Goal: Check status: Check status

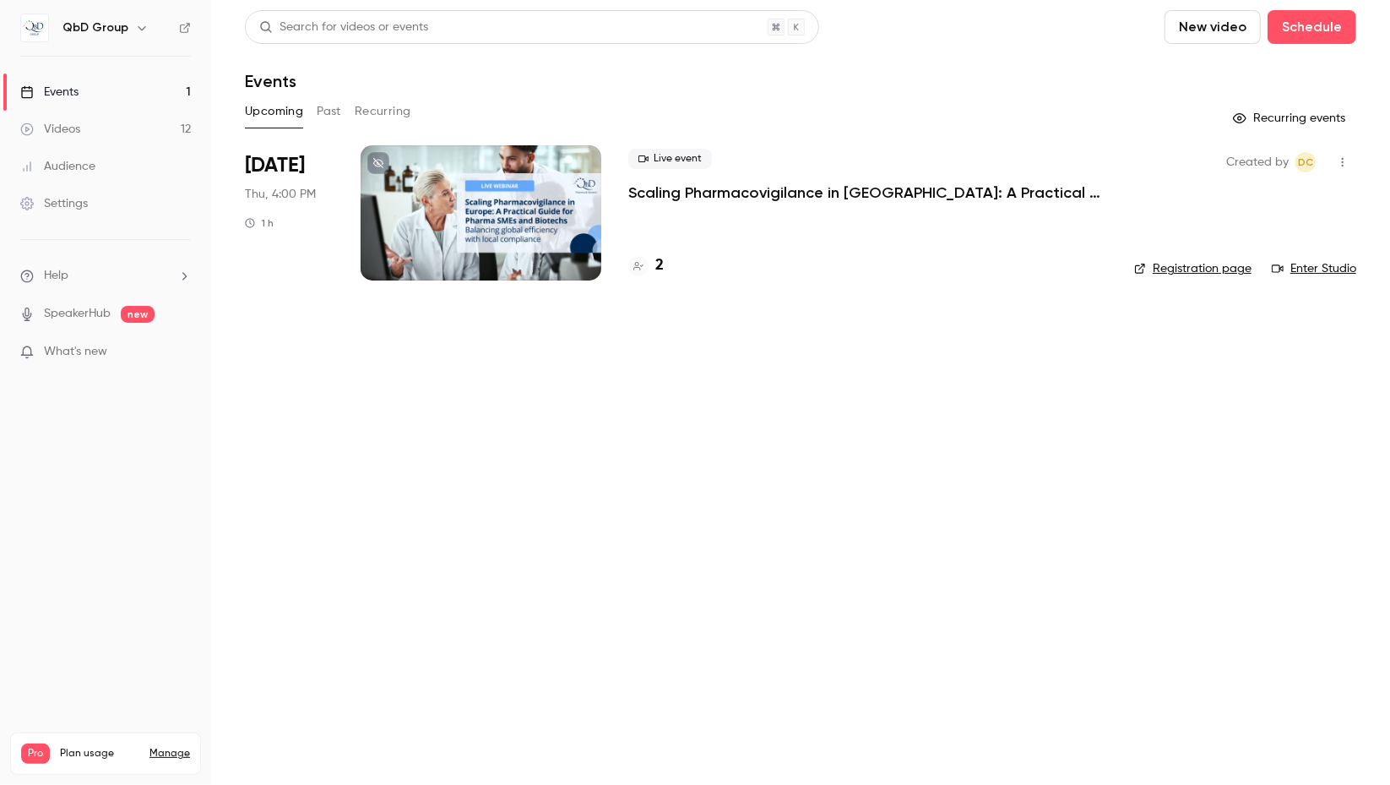
click at [702, 194] on p "Scaling Pharmacovigilance in [GEOGRAPHIC_DATA]: A Practical Guide for Pharma SM…" at bounding box center [867, 192] width 479 height 20
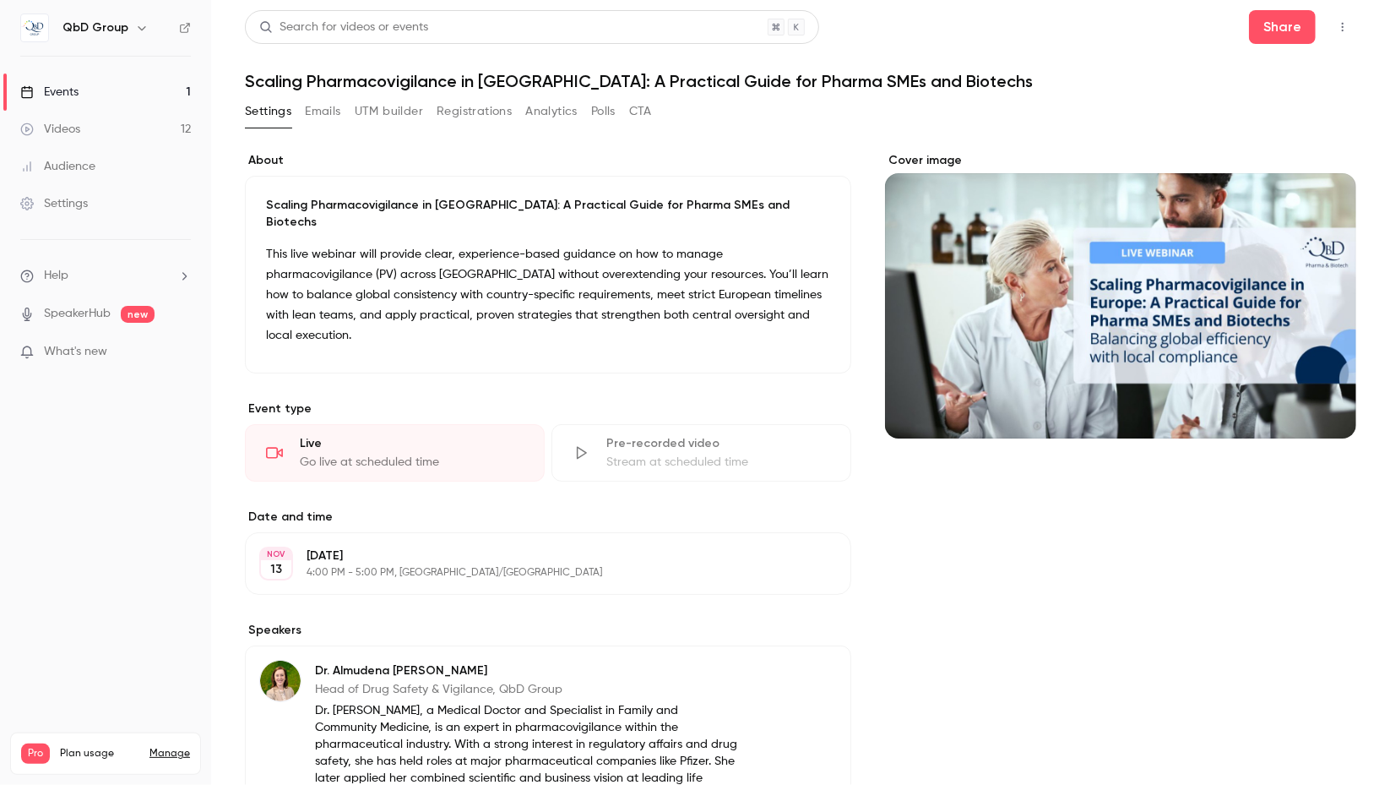
click at [468, 114] on button "Registrations" at bounding box center [474, 111] width 75 height 27
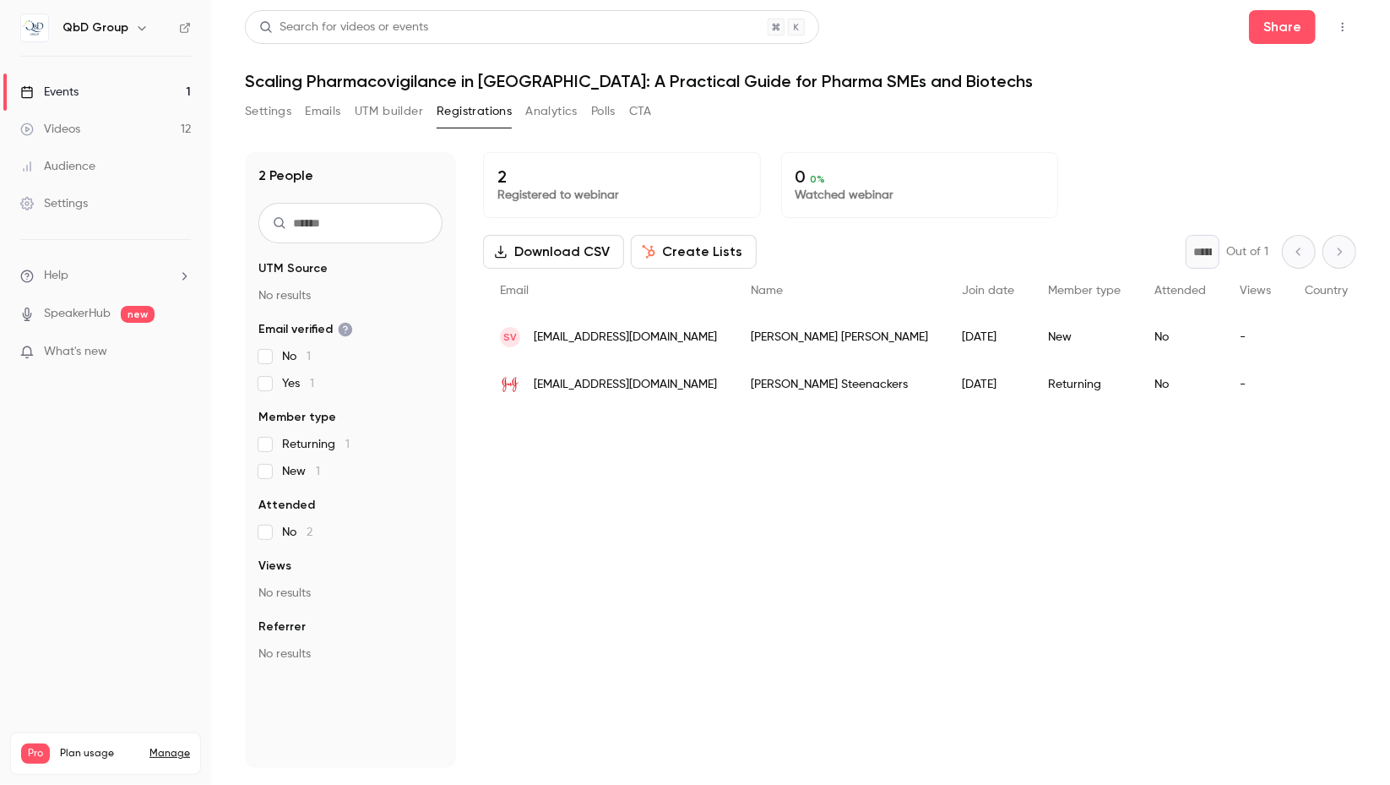
click at [565, 121] on button "Analytics" at bounding box center [551, 111] width 52 height 27
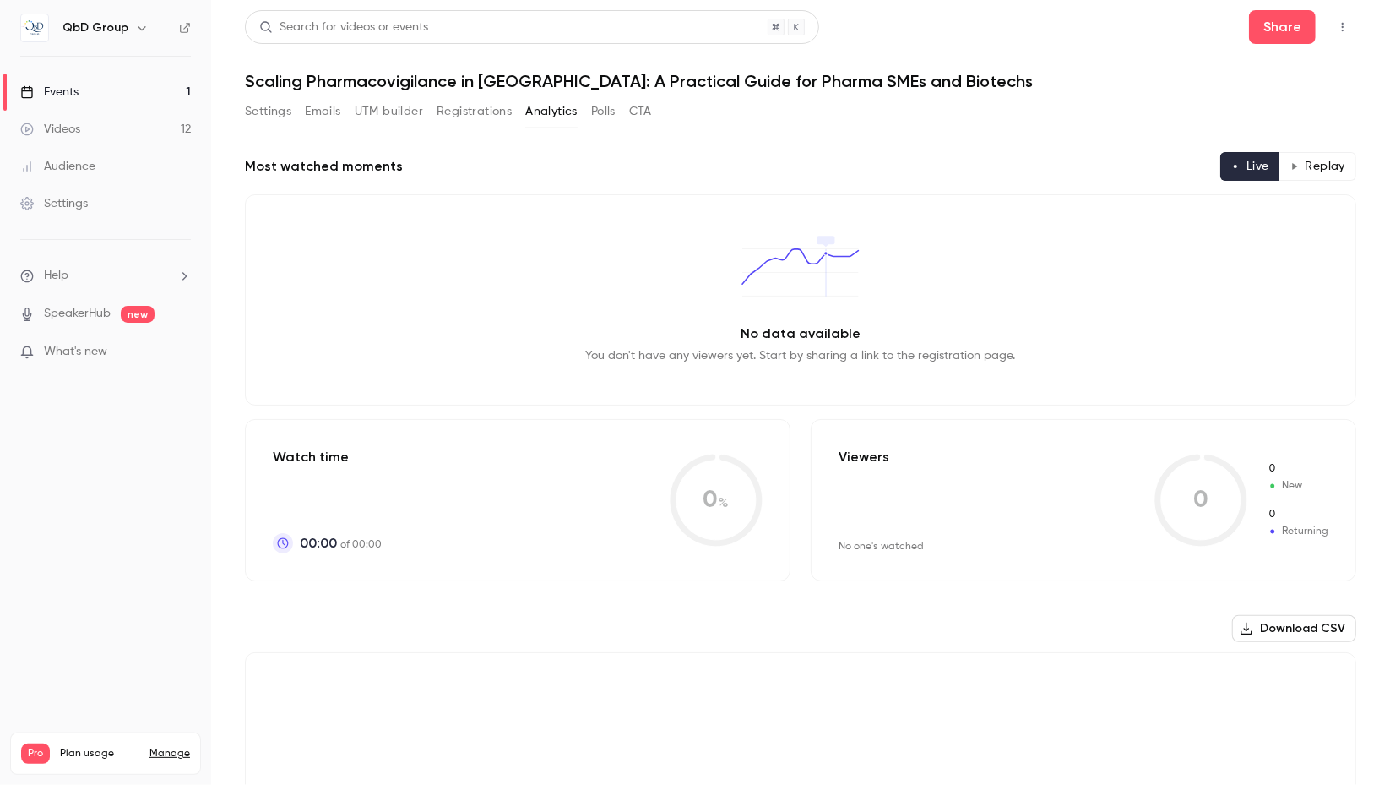
click at [83, 125] on link "Videos 12" at bounding box center [105, 129] width 211 height 37
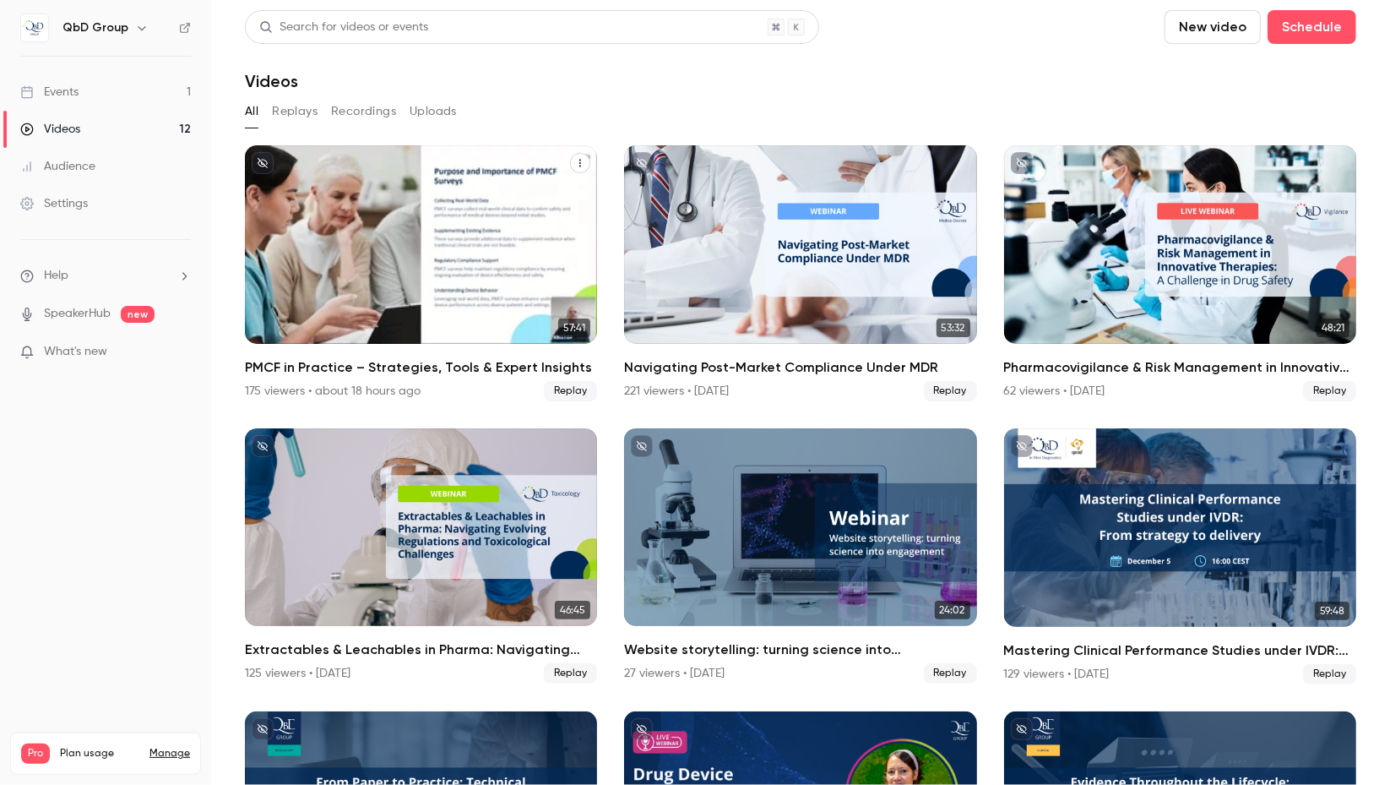
click at [403, 215] on div "PMCF in Practice – Strategies, Tools & Expert Insights" at bounding box center [421, 244] width 352 height 199
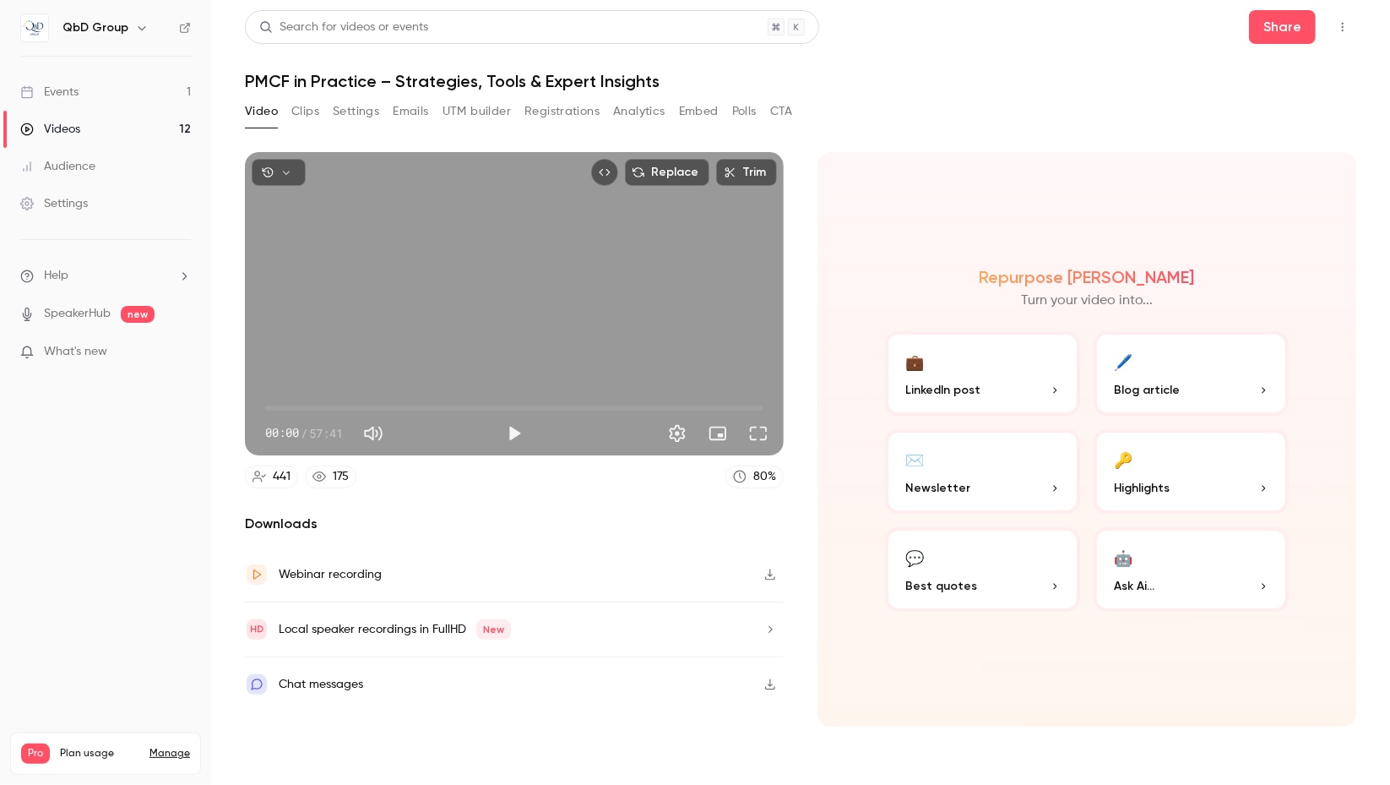
click at [644, 102] on button "Analytics" at bounding box center [639, 111] width 52 height 27
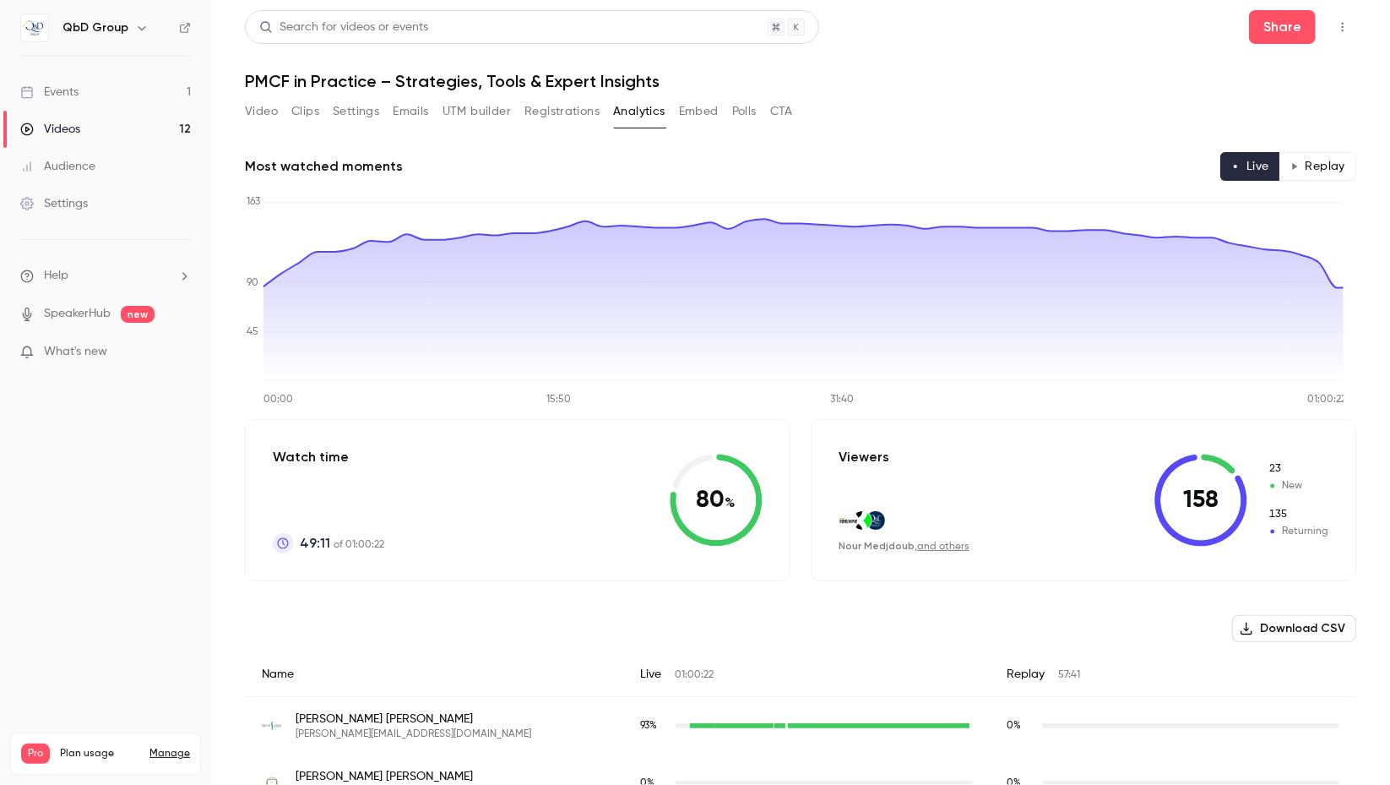
click at [556, 117] on button "Registrations" at bounding box center [562, 111] width 75 height 27
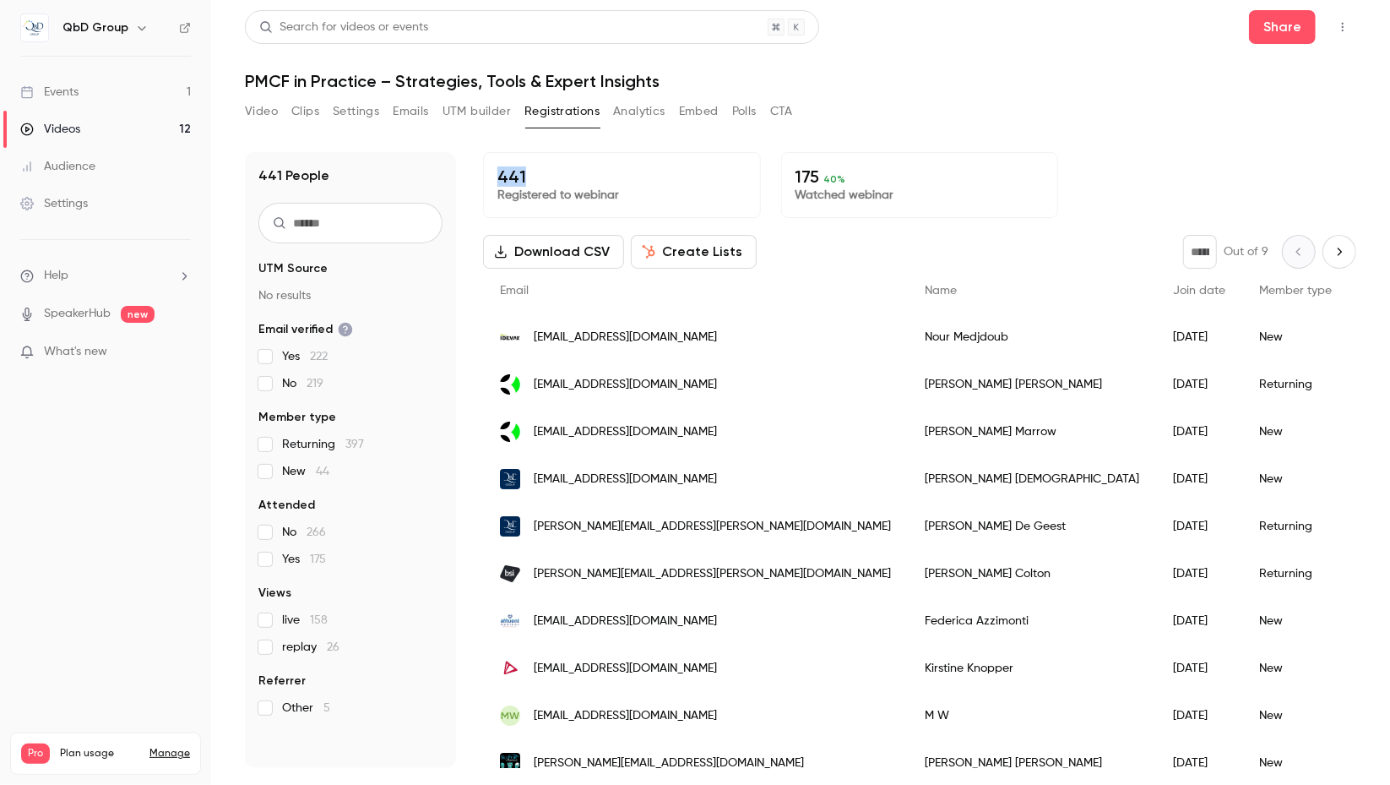
drag, startPoint x: 497, startPoint y: 177, endPoint x: 544, endPoint y: 172, distance: 47.5
click at [544, 172] on p "441" at bounding box center [622, 176] width 249 height 20
click at [572, 170] on p "441" at bounding box center [622, 176] width 249 height 20
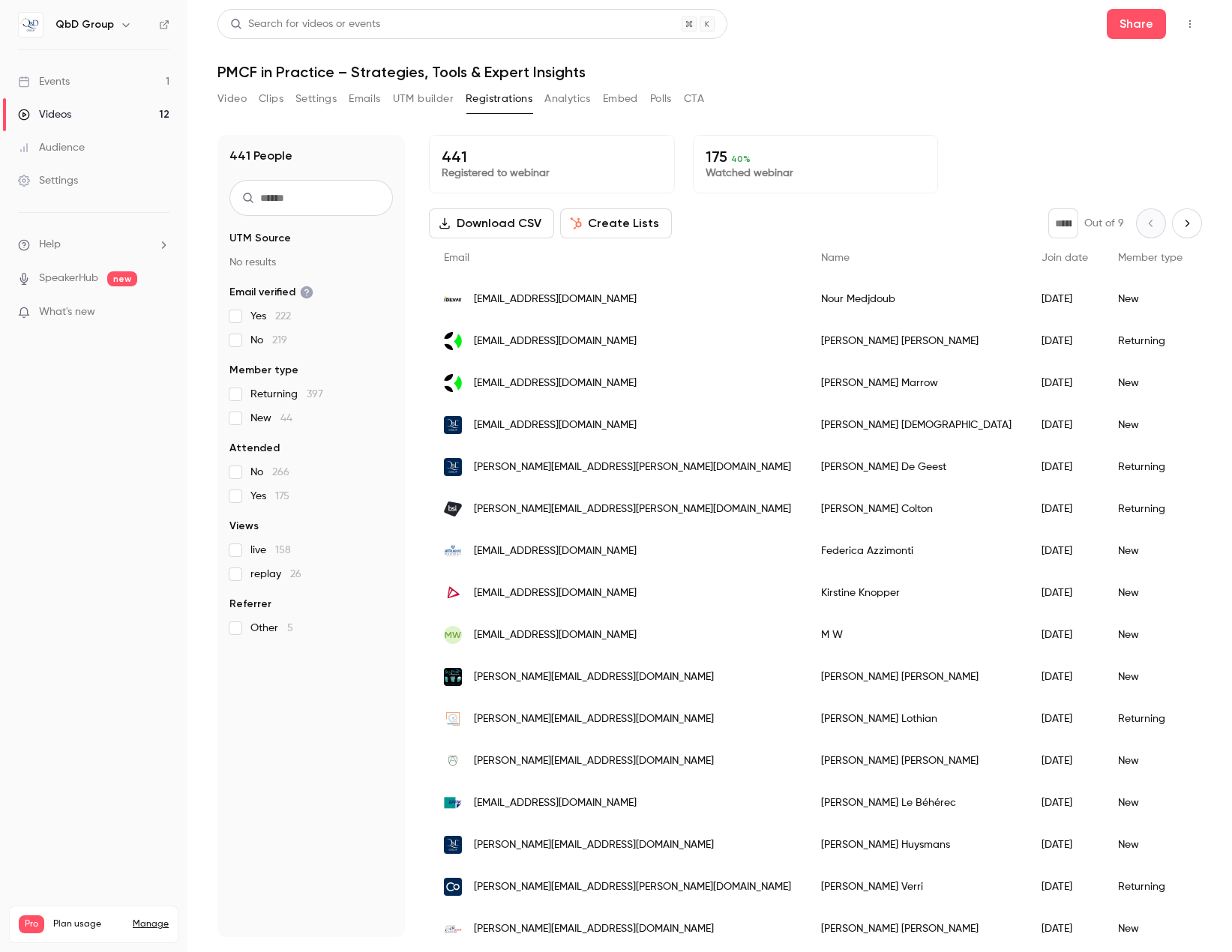
click at [108, 470] on nav "QbD Group Events 1 Videos 12 Audience Settings Help SpeakerHub new What's new P…" at bounding box center [93, 476] width 187 height 952
